Goal: Find specific page/section: Find specific page/section

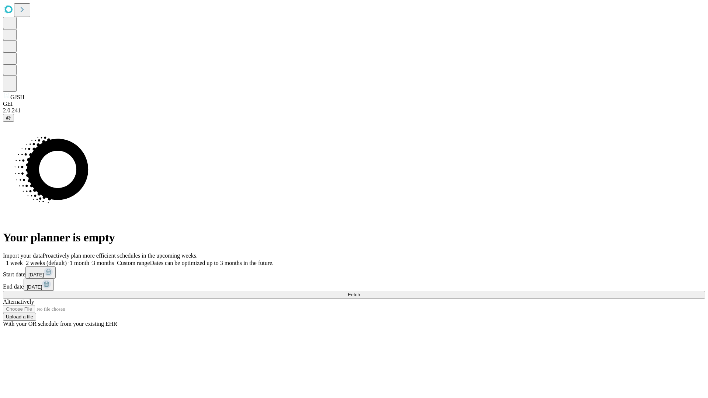
click at [360, 292] on span "Fetch" at bounding box center [354, 295] width 12 height 6
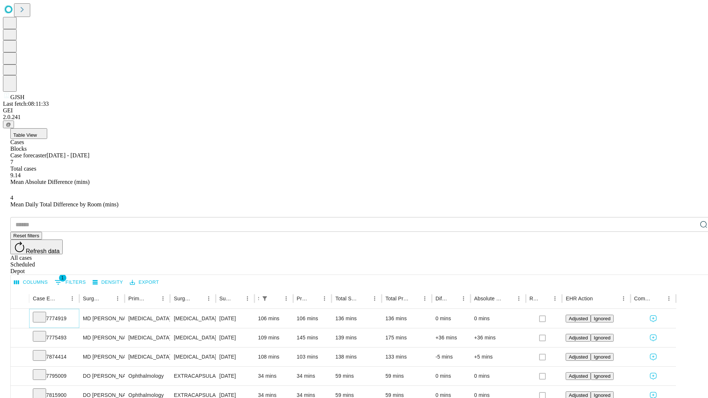
click at [43, 313] on icon at bounding box center [39, 316] width 7 height 7
